Goal: Task Accomplishment & Management: Manage account settings

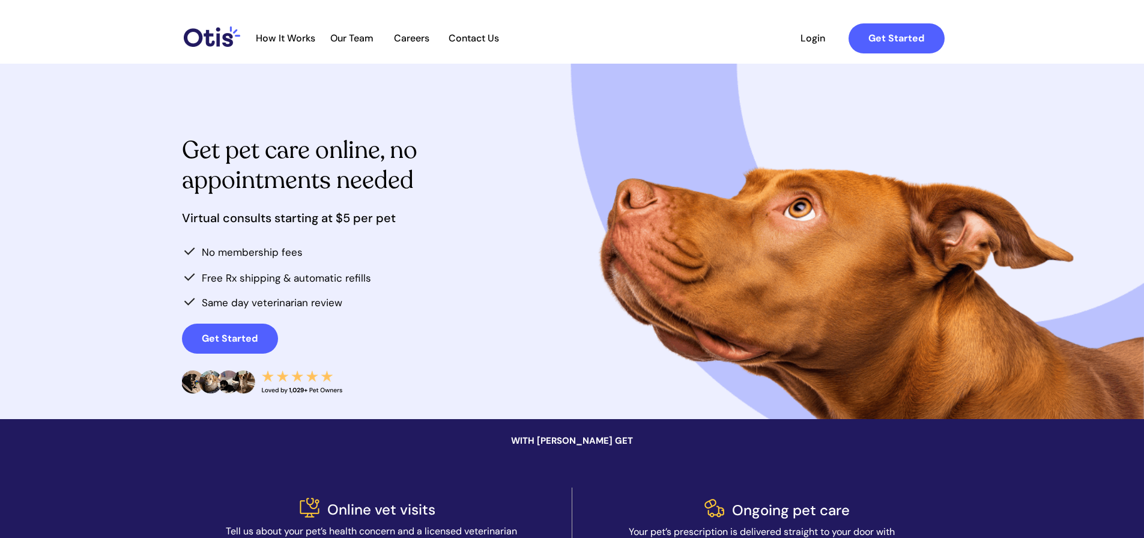
click at [810, 42] on span "Login" at bounding box center [813, 37] width 55 height 11
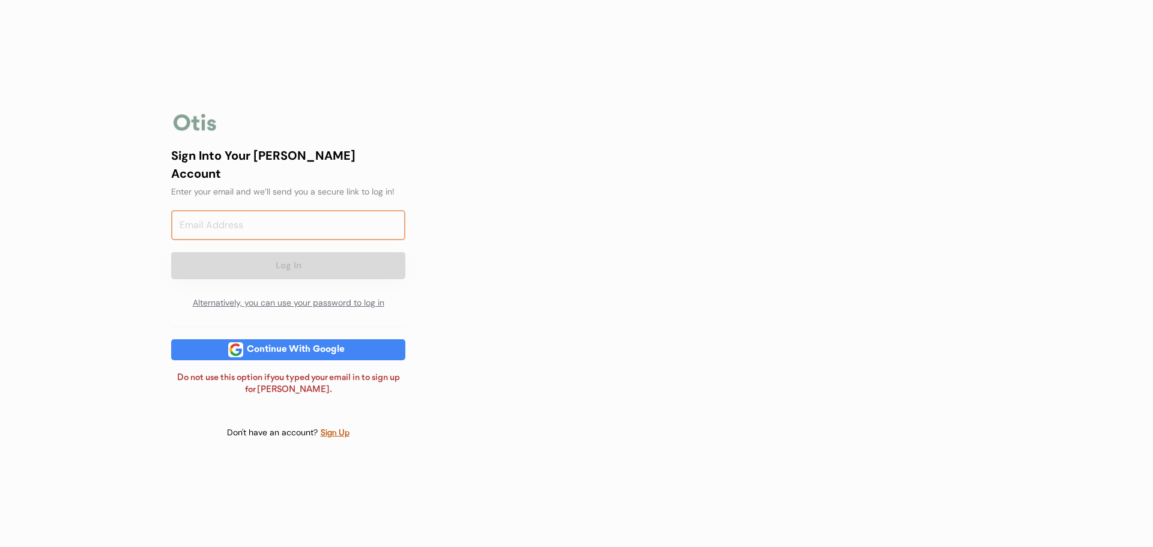
click at [241, 216] on input "email" at bounding box center [288, 225] width 234 height 30
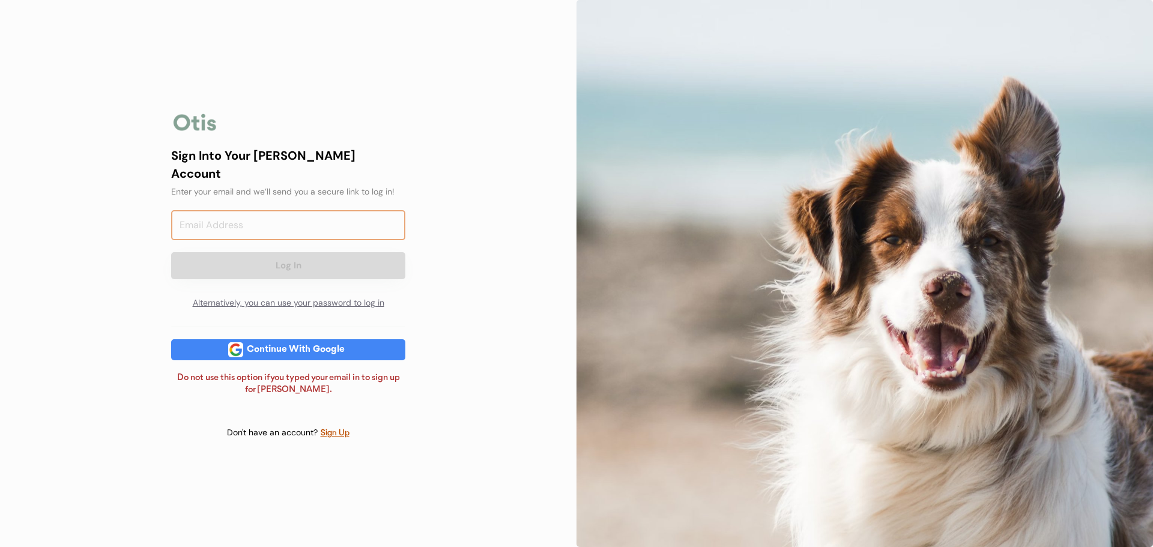
type input "daiamykrizanek@yahoo.com"
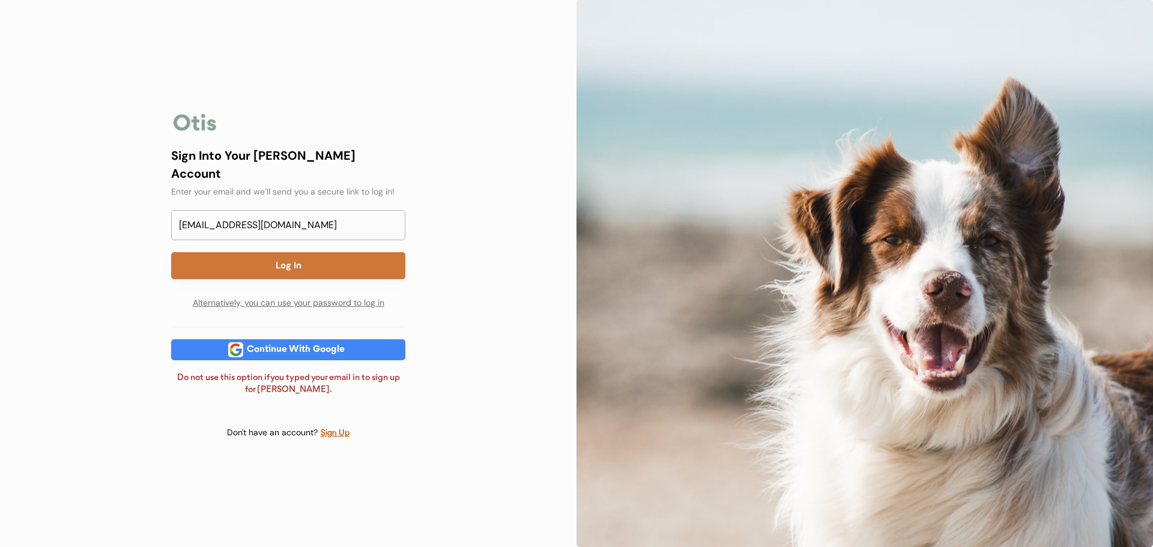
click at [251, 258] on button "Log In" at bounding box center [288, 265] width 234 height 27
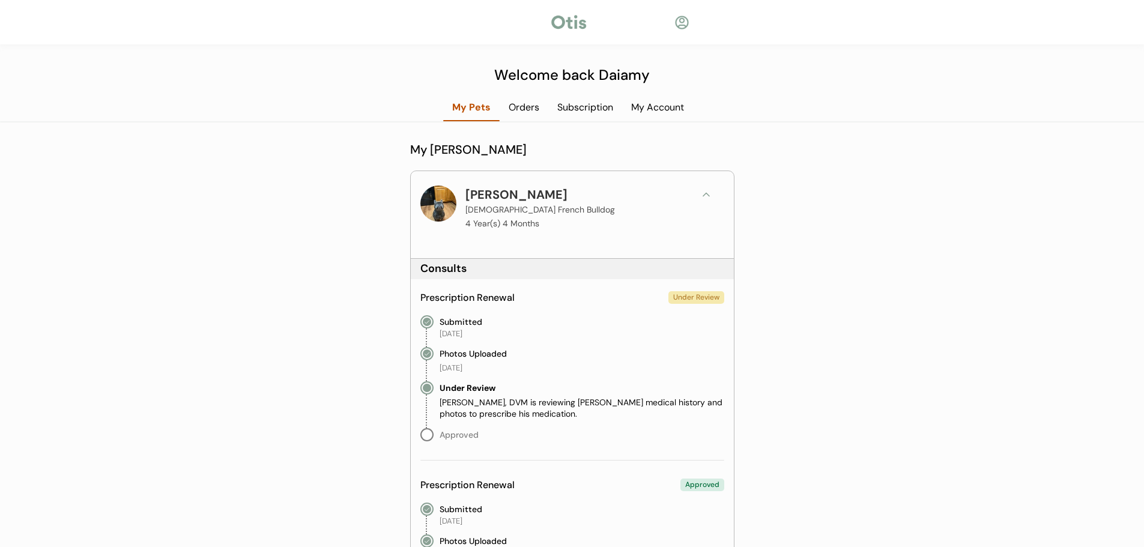
click at [645, 105] on div "My Account" at bounding box center [657, 107] width 71 height 13
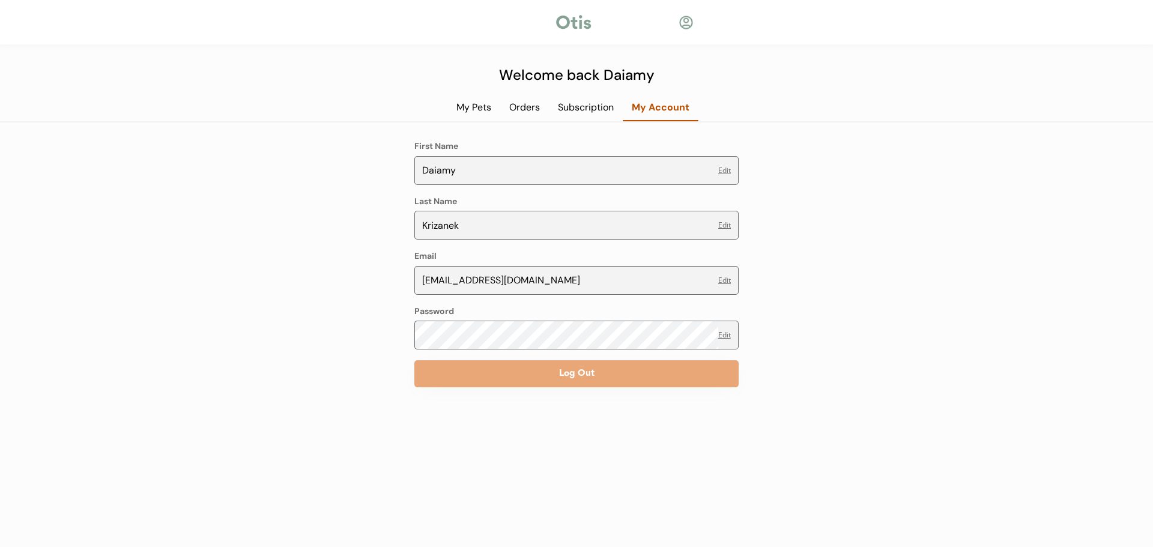
click at [581, 107] on div "Subscription" at bounding box center [586, 107] width 74 height 13
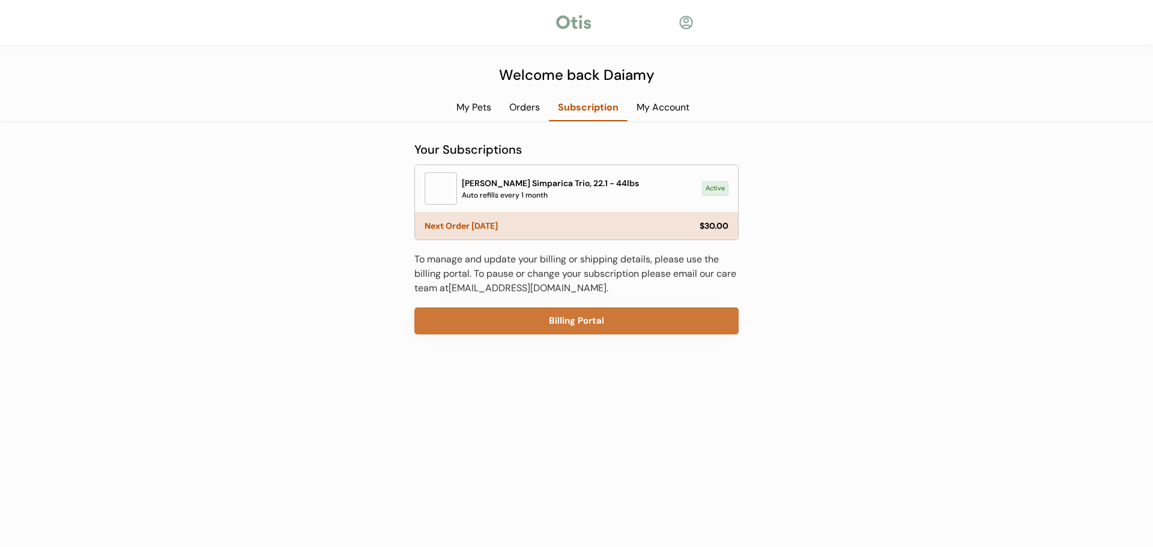
click at [557, 324] on button "Billing Portal" at bounding box center [576, 321] width 324 height 27
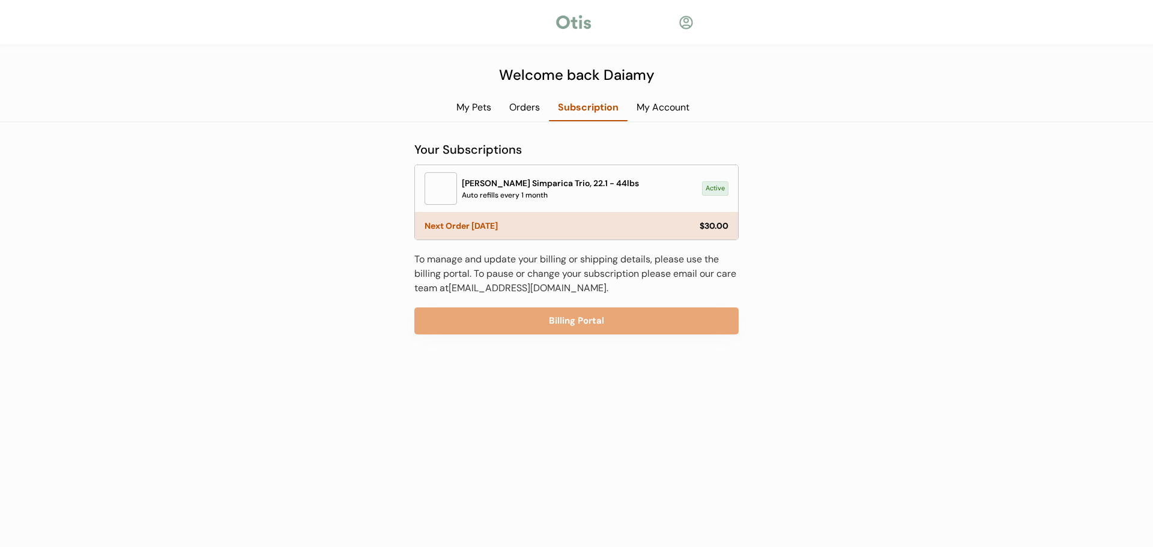
click at [483, 106] on div "My Pets" at bounding box center [473, 107] width 53 height 13
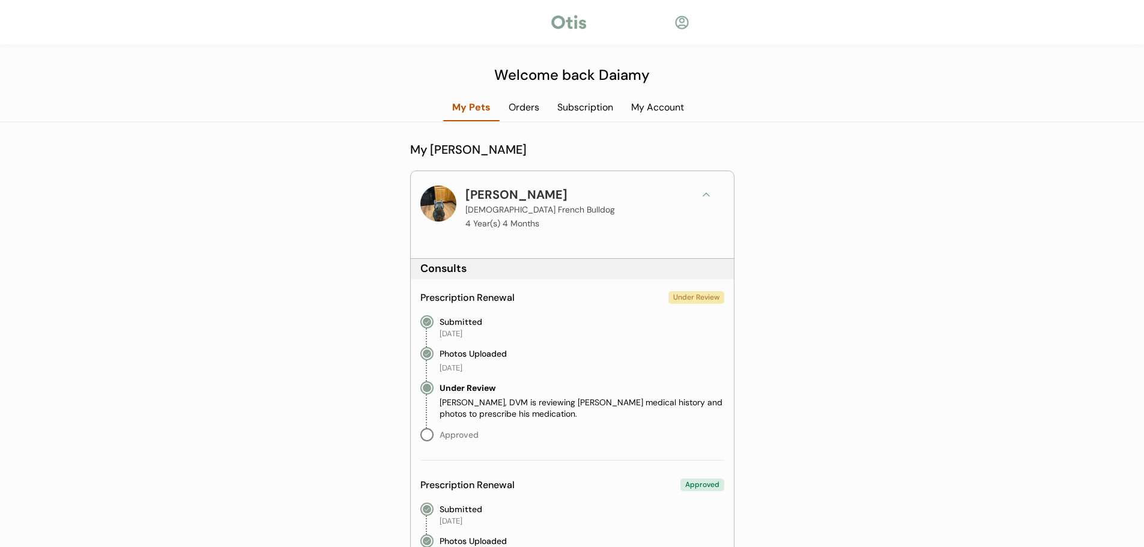
click at [441, 207] on div at bounding box center [438, 204] width 36 height 36
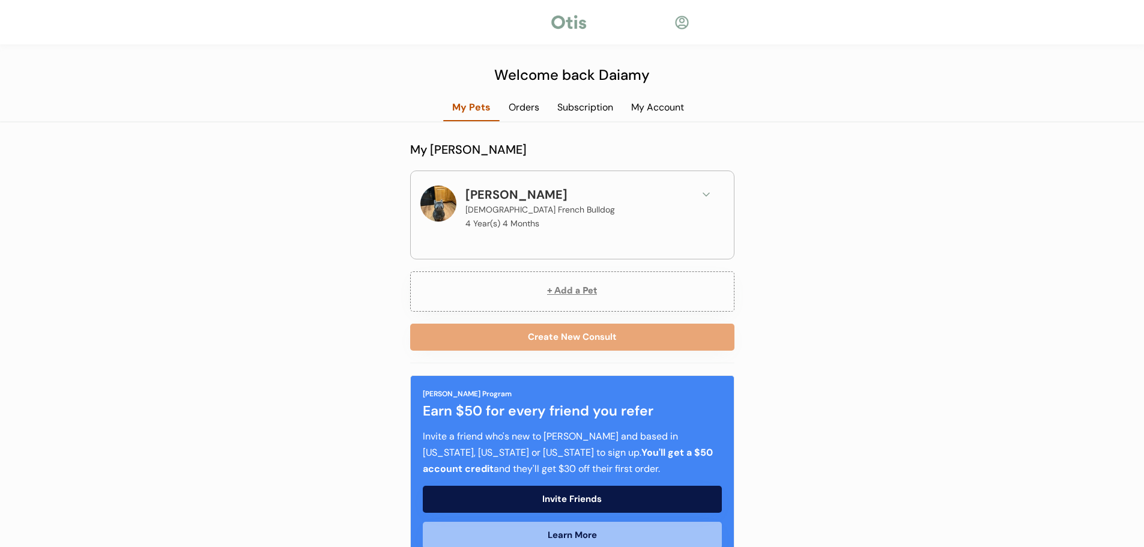
click at [443, 204] on div at bounding box center [438, 204] width 36 height 36
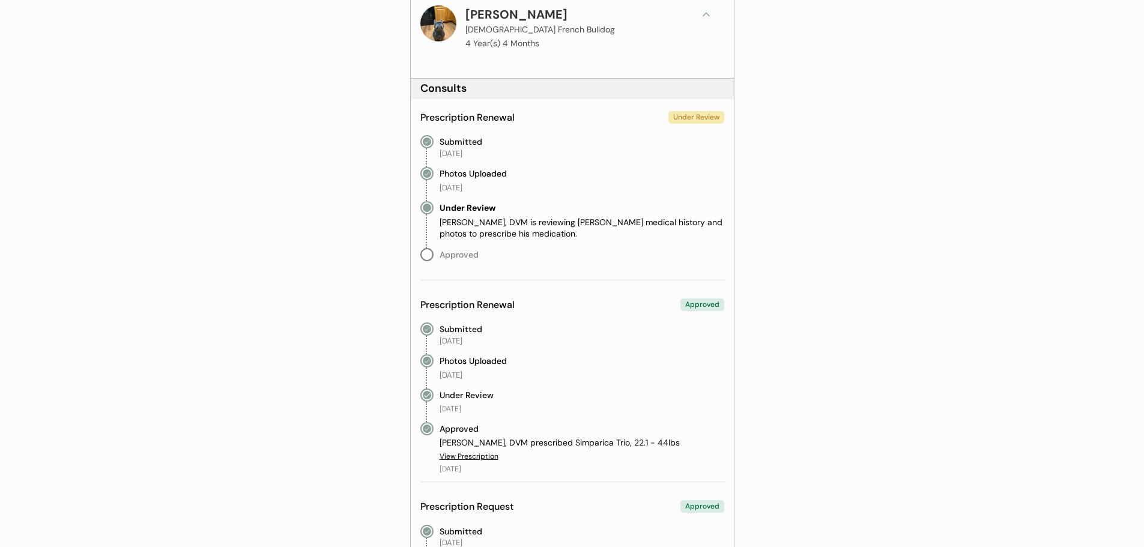
scroll to position [60, 0]
